Goal: Task Accomplishment & Management: Use online tool/utility

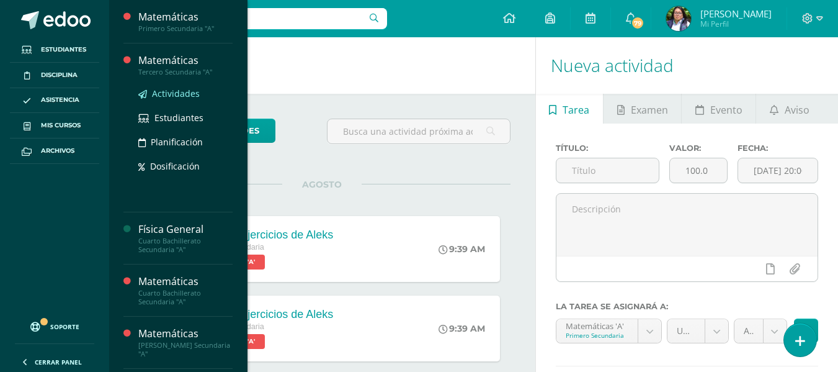
click at [161, 97] on span "Actividades" at bounding box center [176, 93] width 48 height 12
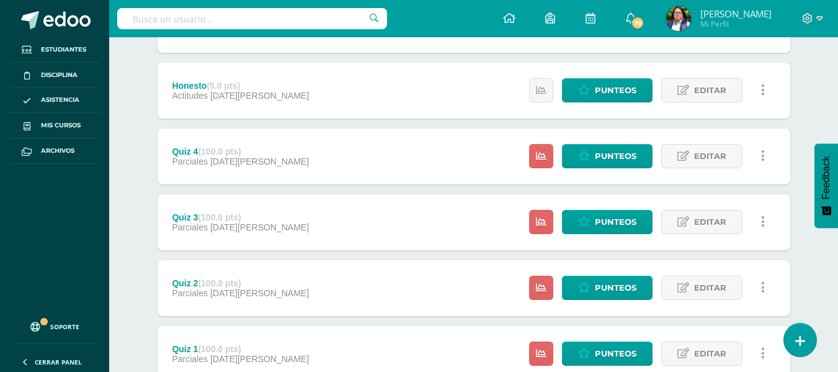
scroll to position [496, 0]
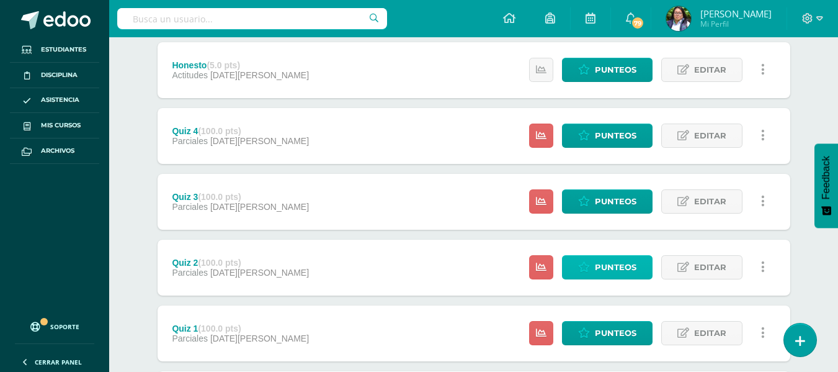
click at [574, 258] on link "Punteos" at bounding box center [607, 267] width 91 height 24
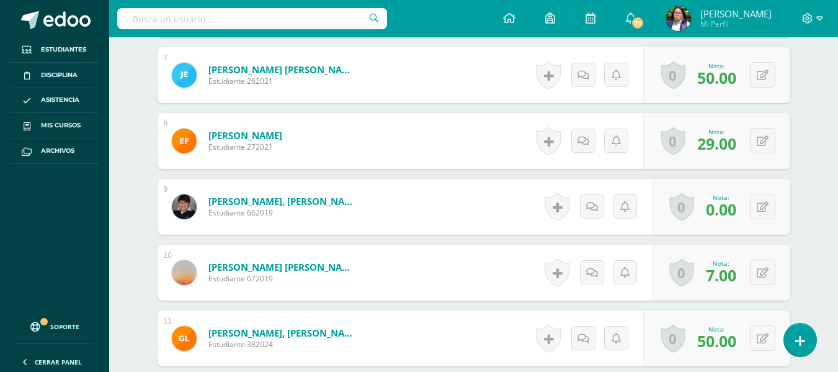
scroll to position [791, 0]
click at [758, 202] on button at bounding box center [762, 205] width 25 height 25
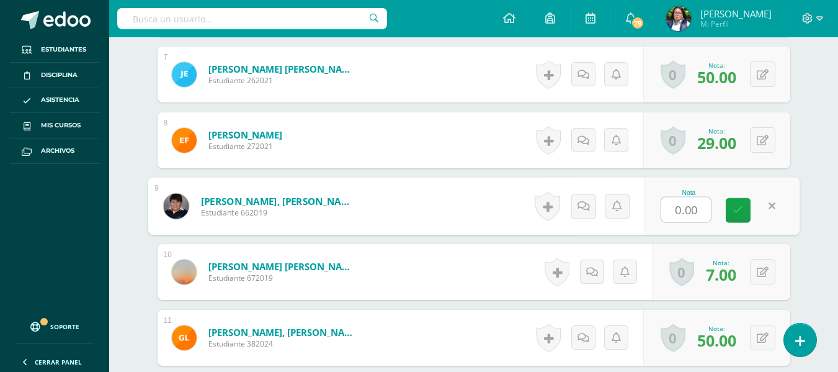
scroll to position [792, 0]
type input "0"
click at [737, 216] on link at bounding box center [738, 209] width 25 height 25
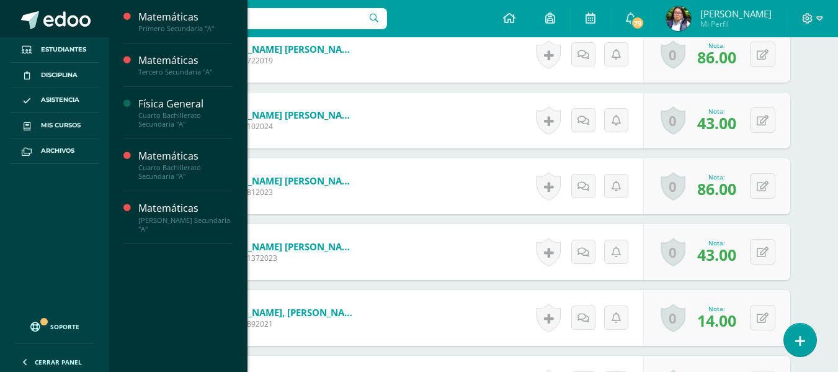
scroll to position [1534, 0]
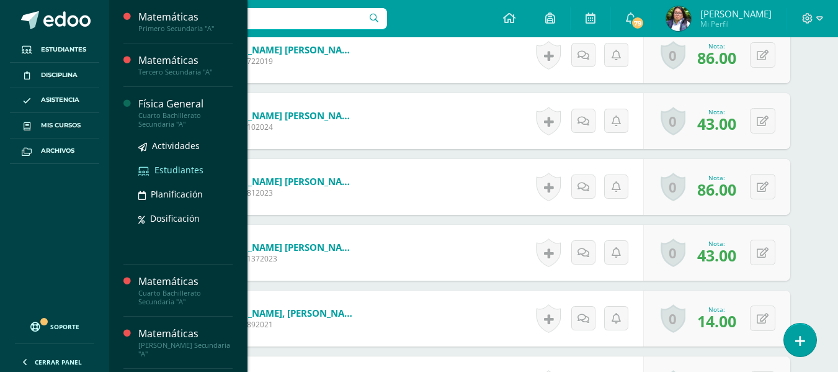
click at [166, 168] on span "Estudiantes" at bounding box center [179, 170] width 49 height 12
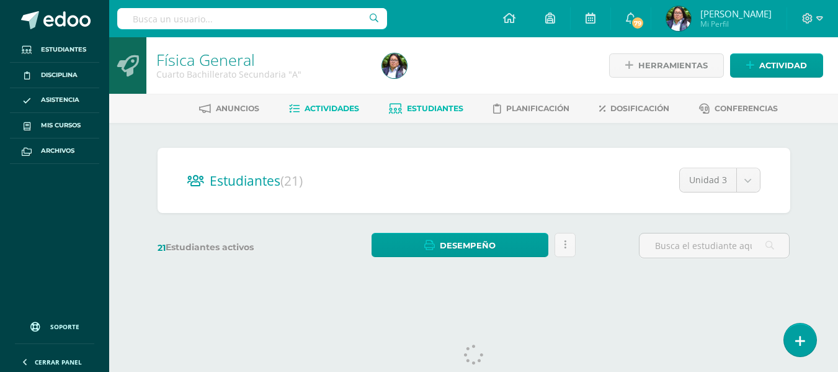
click at [305, 112] on span "Actividades" at bounding box center [332, 108] width 55 height 9
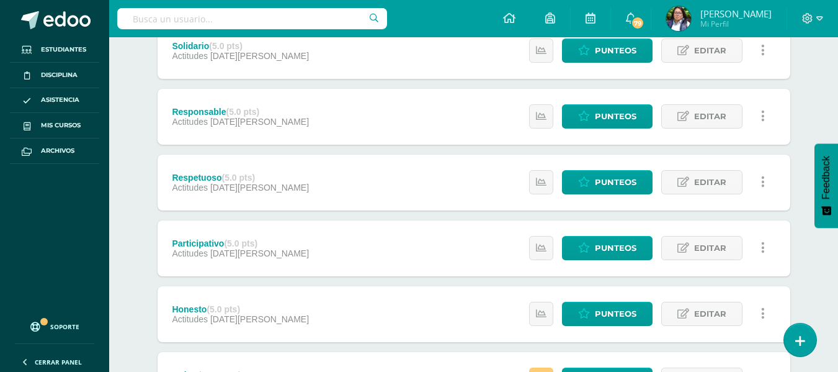
scroll to position [496, 0]
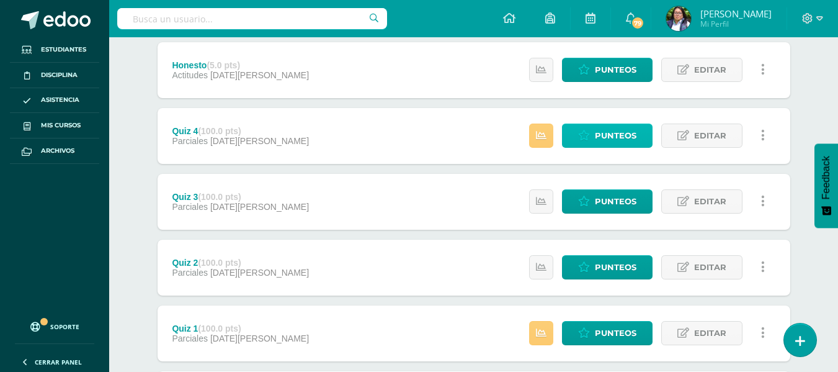
click at [608, 137] on span "Punteos" at bounding box center [616, 135] width 42 height 23
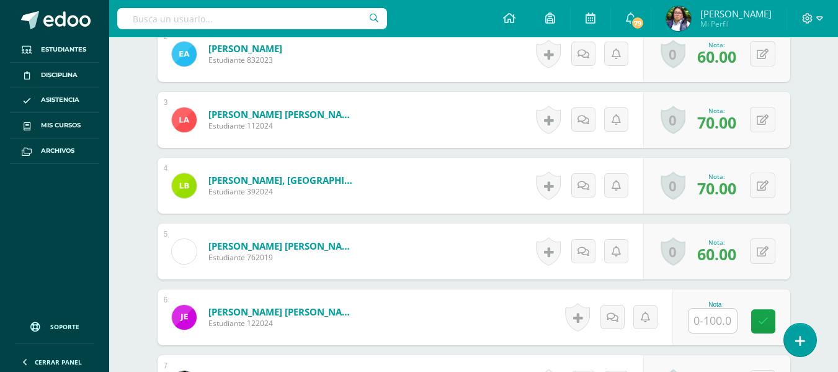
scroll to position [505, 0]
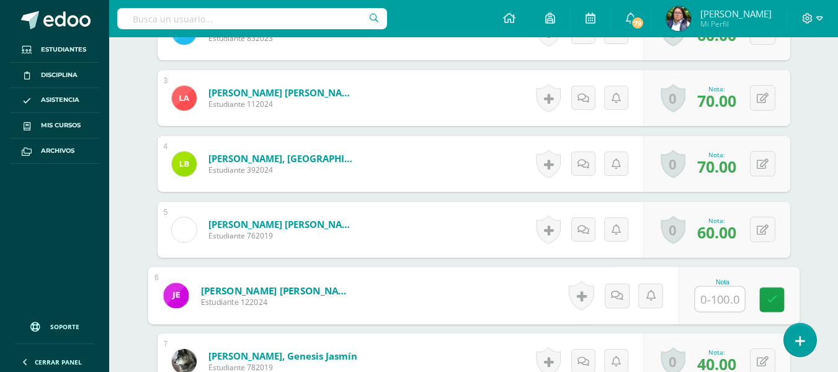
click at [716, 295] on input "text" at bounding box center [720, 299] width 50 height 25
type input "0"
click at [762, 300] on link at bounding box center [772, 299] width 25 height 25
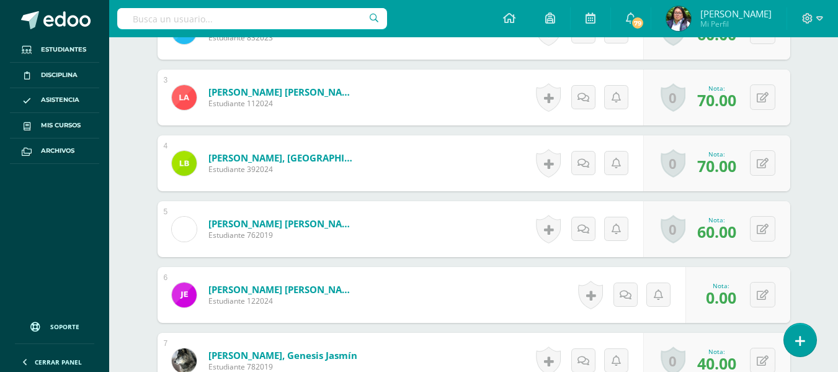
scroll to position [506, 0]
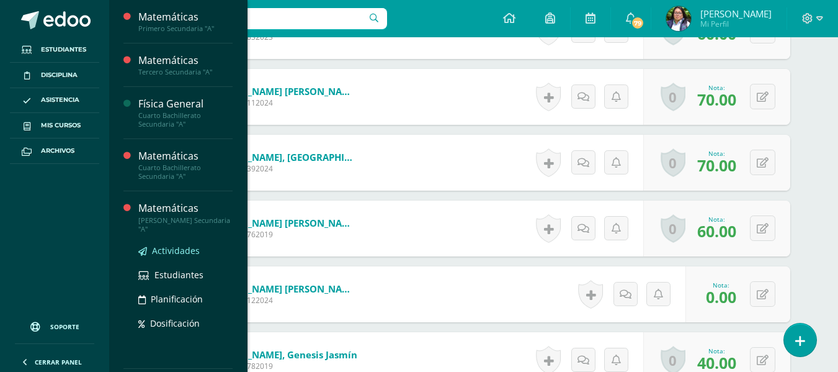
click at [170, 245] on span "Actividades" at bounding box center [176, 250] width 48 height 12
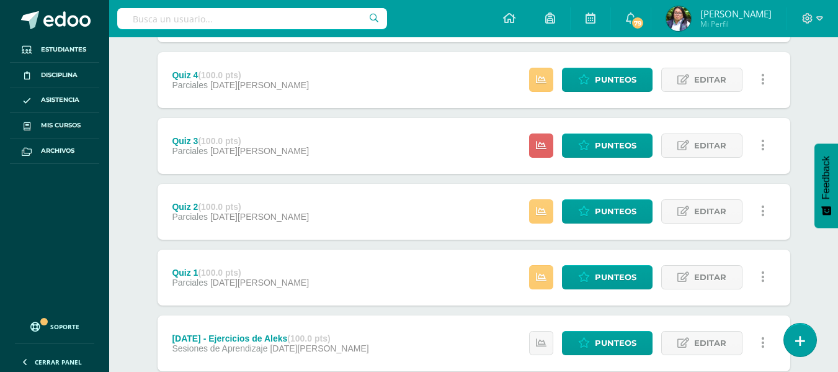
scroll to position [558, 0]
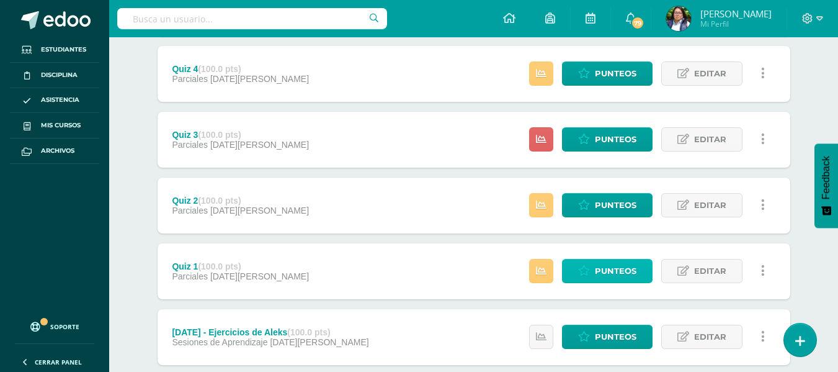
click at [618, 271] on span "Punteos" at bounding box center [616, 270] width 42 height 23
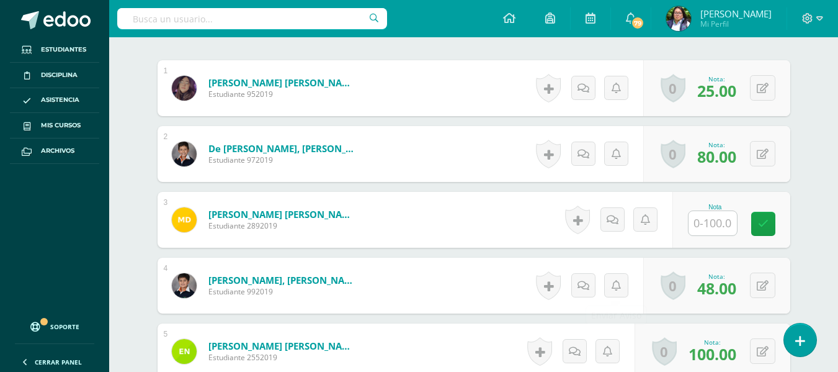
scroll to position [375, 0]
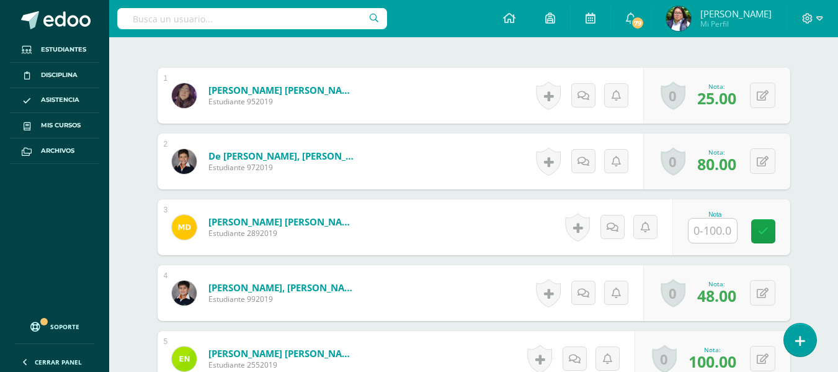
click at [733, 231] on input "text" at bounding box center [713, 230] width 48 height 24
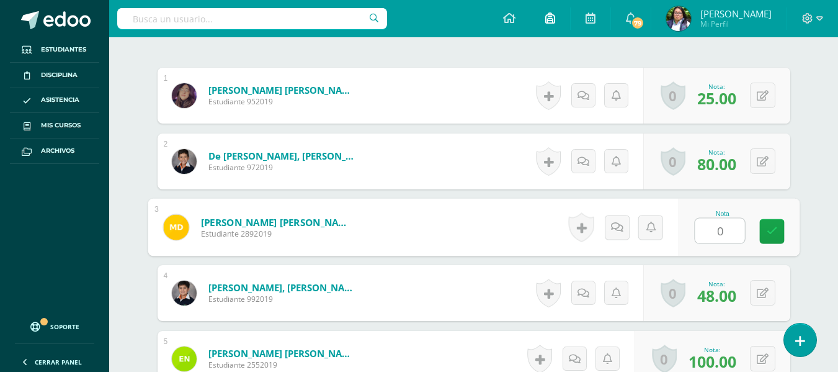
scroll to position [376, 0]
type input "0"
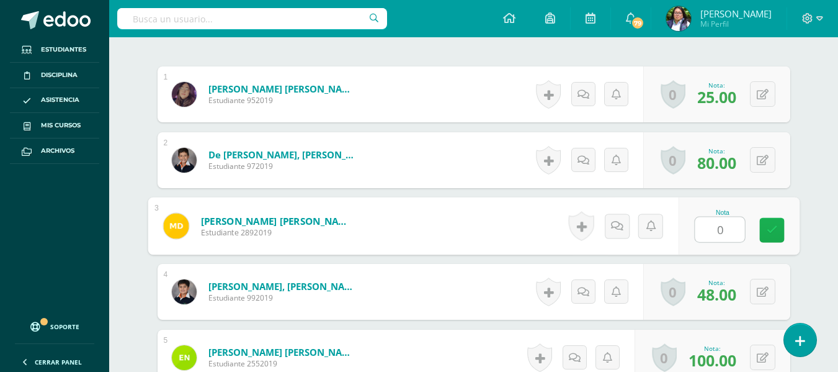
click at [769, 227] on icon at bounding box center [771, 230] width 11 height 11
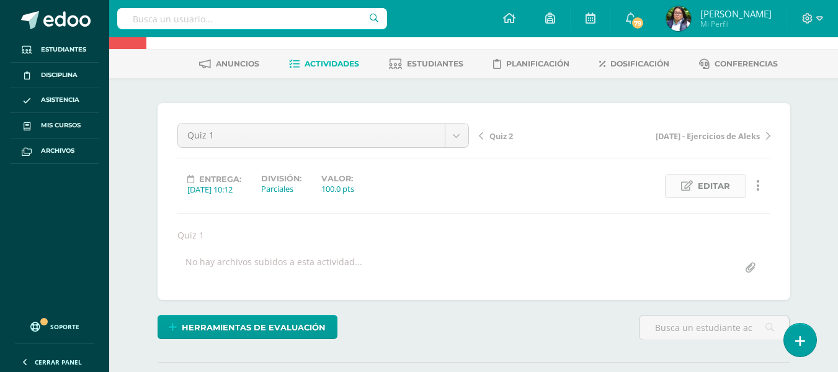
scroll to position [0, 0]
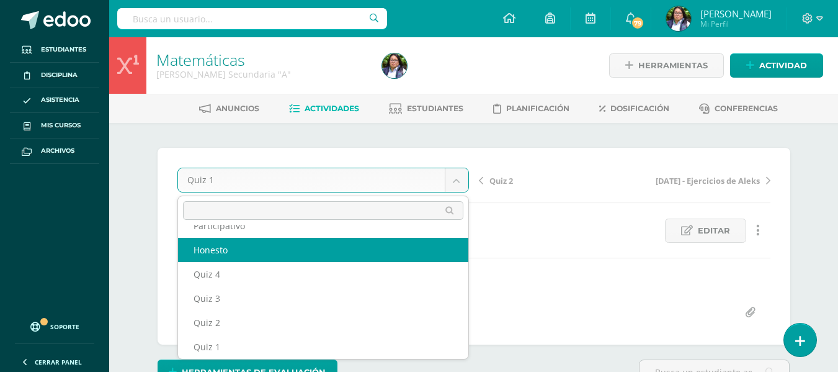
scroll to position [102, 0]
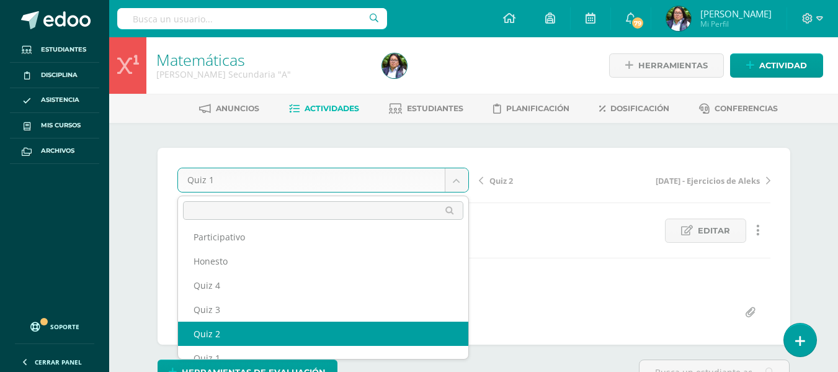
select select "/dashboard/teacher/grade-activity/220716/"
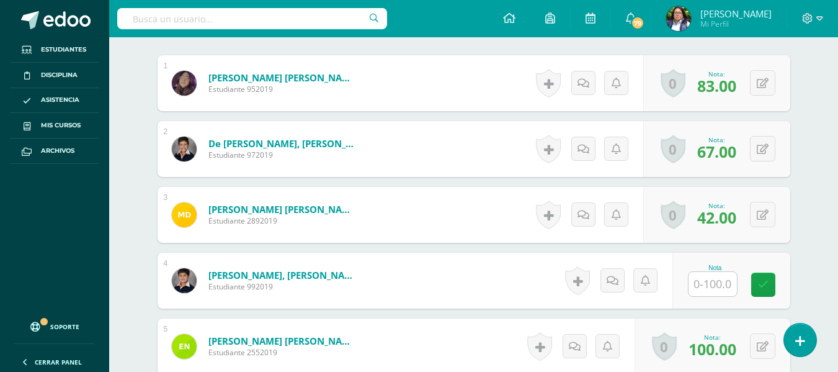
scroll to position [388, 0]
click at [718, 285] on input "text" at bounding box center [713, 283] width 48 height 24
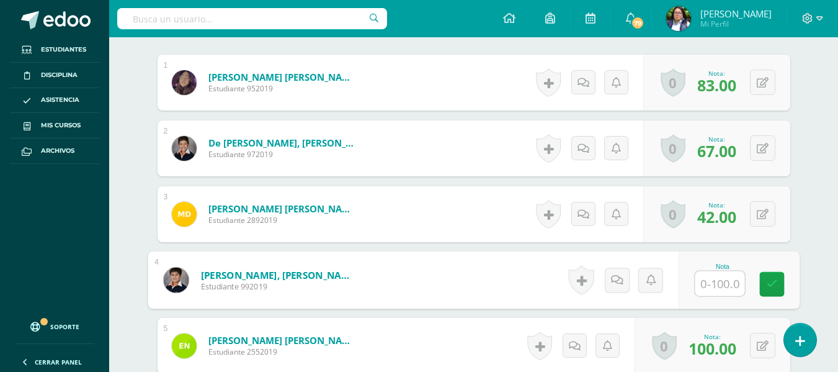
type input "0"
click at [761, 279] on link at bounding box center [772, 284] width 25 height 25
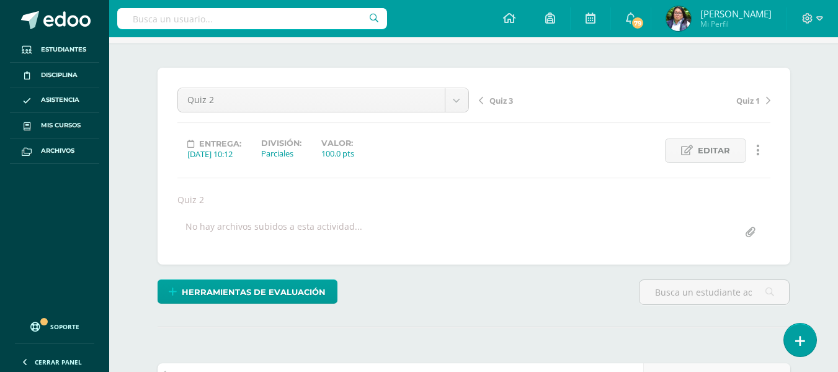
scroll to position [79, 0]
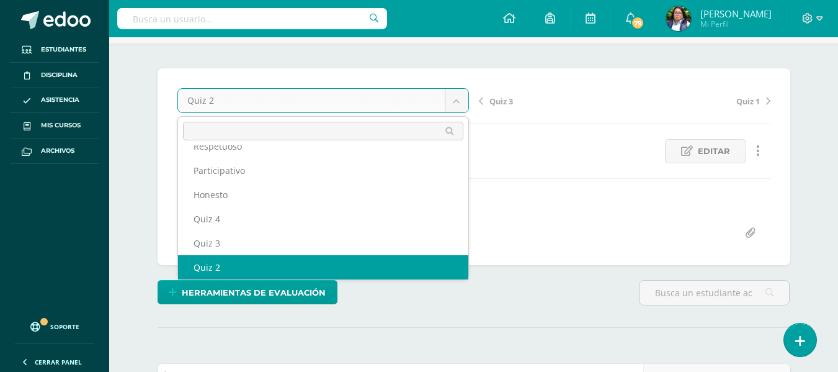
scroll to position [78, 0]
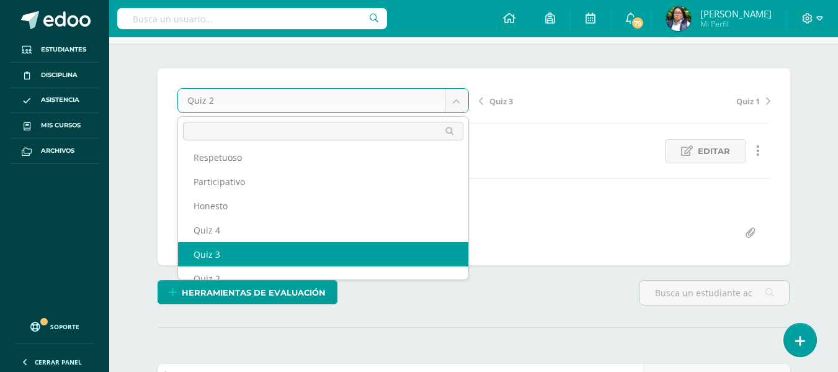
select select "/dashboard/teacher/grade-activity/220717/"
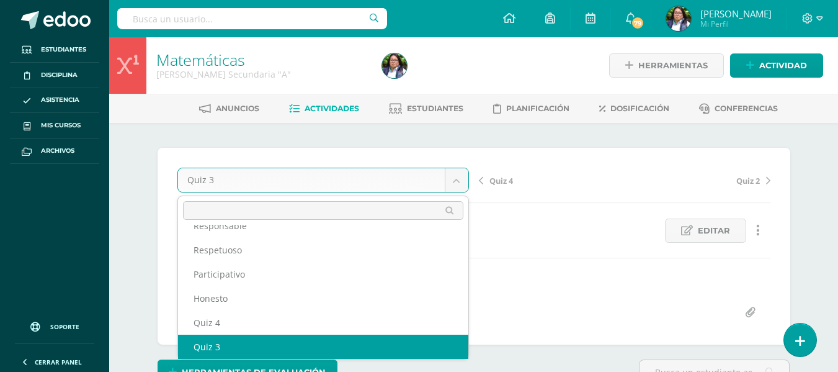
scroll to position [53, 0]
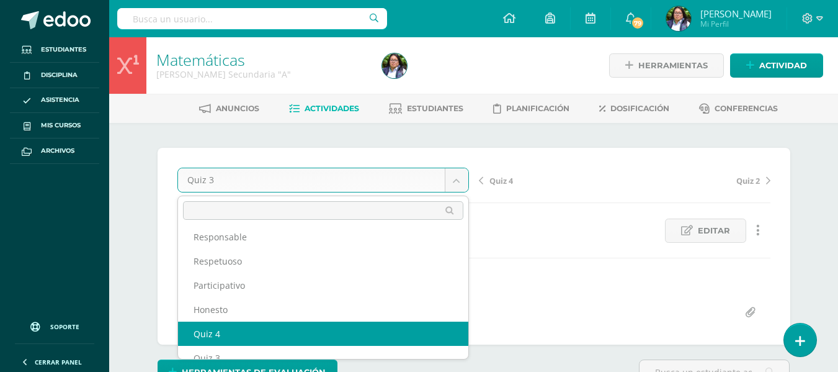
select select "/dashboard/teacher/grade-activity/220718/"
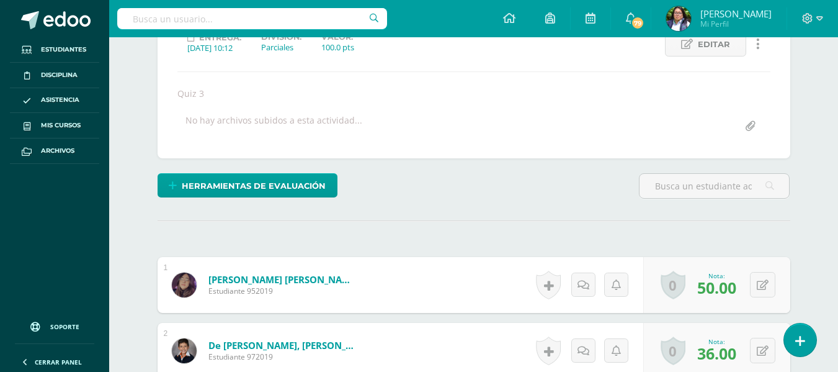
scroll to position [246, 0]
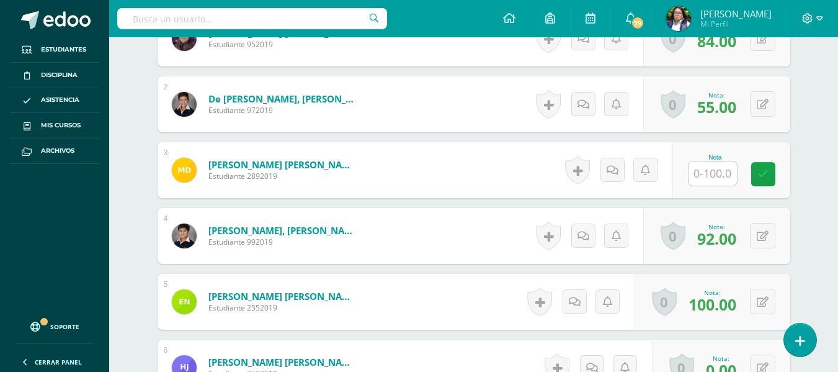
scroll to position [377, 0]
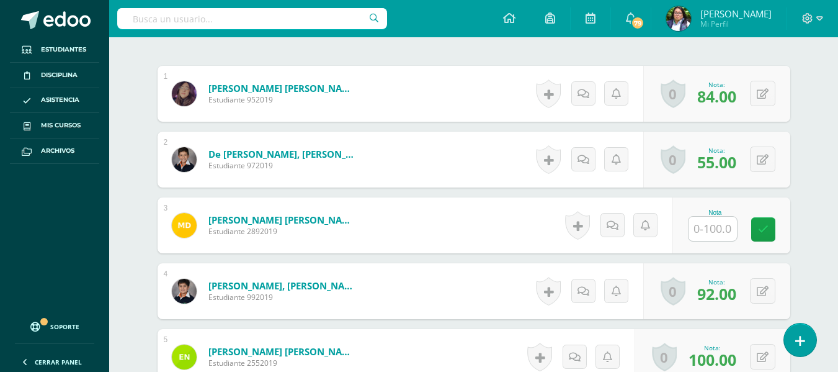
click at [722, 233] on input "text" at bounding box center [713, 229] width 48 height 24
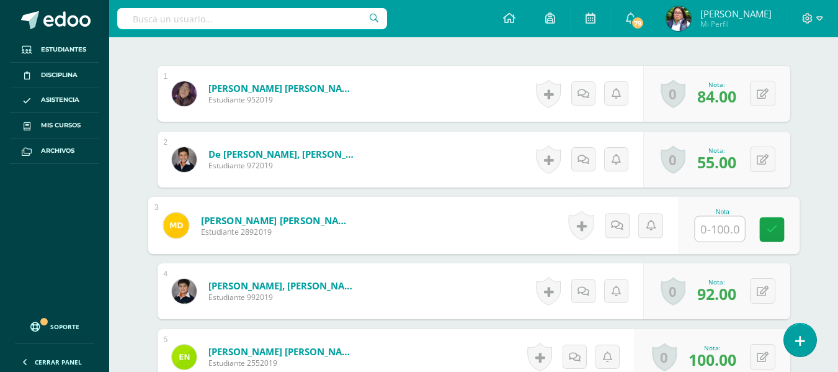
type input "0"
click at [768, 235] on link at bounding box center [772, 229] width 25 height 25
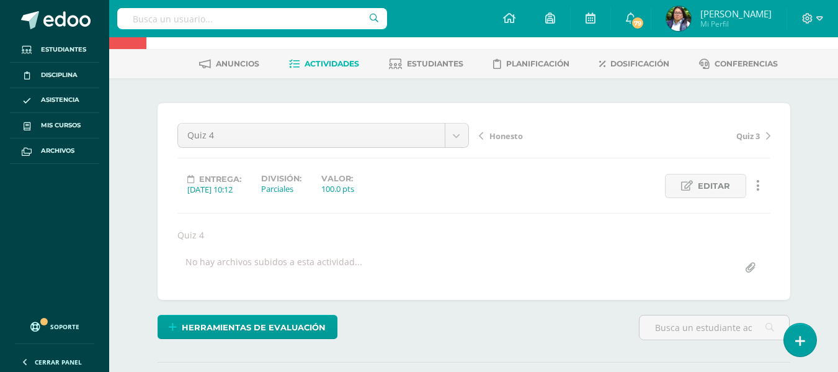
scroll to position [0, 0]
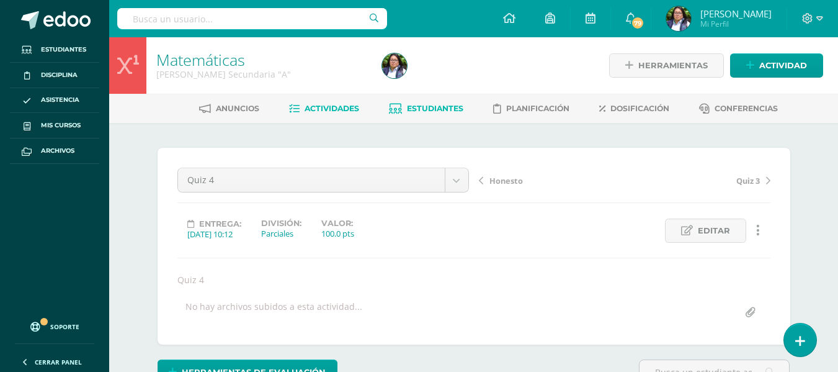
click at [421, 105] on span "Estudiantes" at bounding box center [435, 108] width 56 height 9
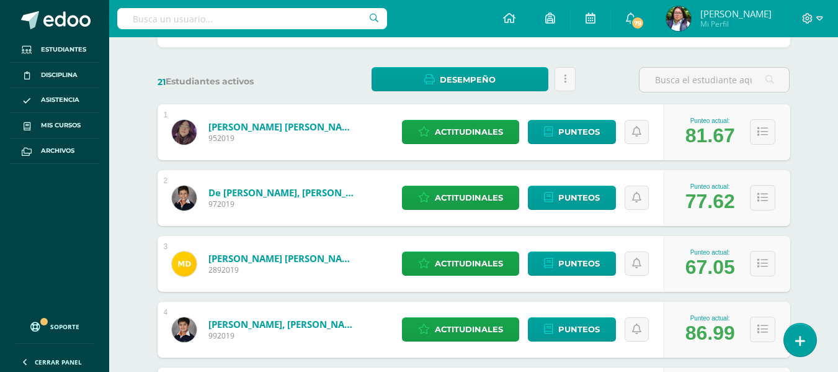
scroll to position [186, 0]
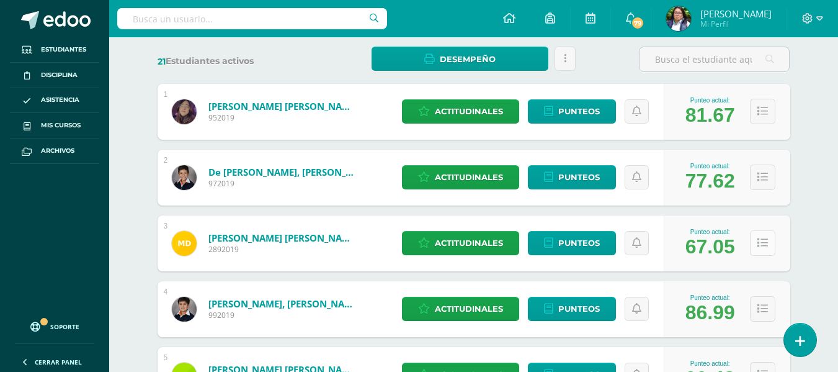
click at [765, 252] on button at bounding box center [762, 242] width 25 height 25
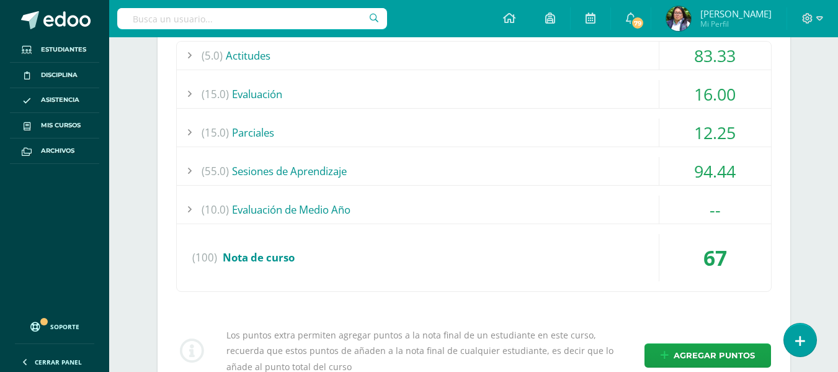
scroll to position [434, 0]
